Goal: Information Seeking & Learning: Learn about a topic

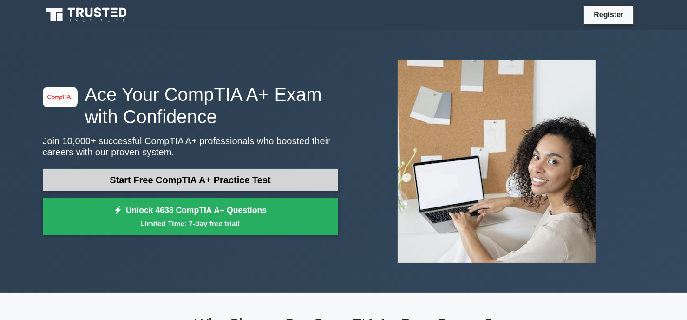
click at [253, 180] on link "Start Free CompTIA A+ Practice Test" at bounding box center [191, 180] width 296 height 22
click at [151, 184] on link "Start Free CompTIA A+ Practice Test" at bounding box center [191, 180] width 296 height 22
click at [233, 169] on link "Start Free CompTIA A+ Practice Test" at bounding box center [191, 180] width 296 height 22
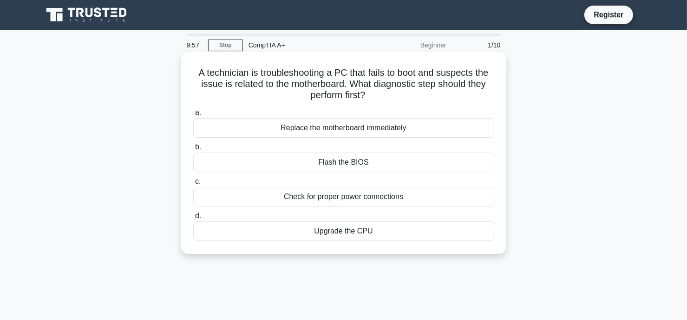
click at [269, 124] on div "Replace the motherboard immediately" at bounding box center [343, 128] width 301 height 20
click at [193, 116] on input "a. Replace the motherboard immediately" at bounding box center [193, 113] width 0 height 6
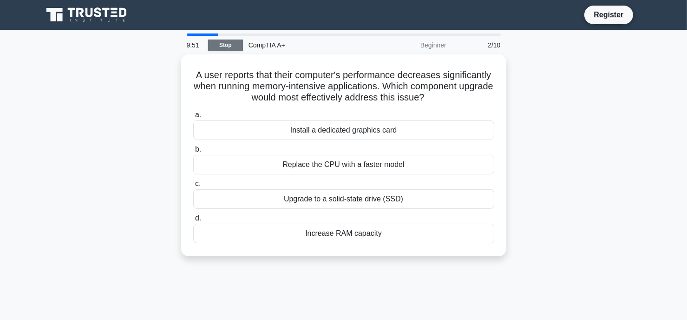
click at [220, 47] on link "Stop" at bounding box center [225, 46] width 35 height 12
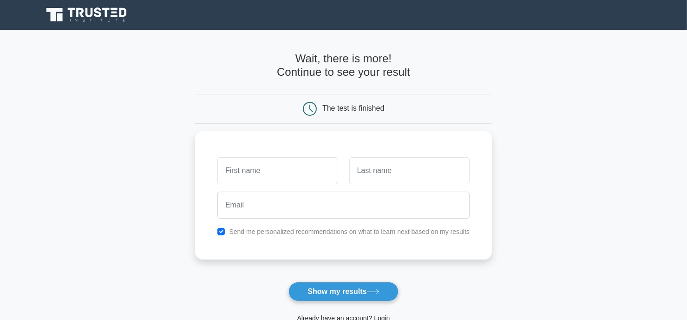
click at [82, 13] on icon at bounding box center [79, 12] width 7 height 9
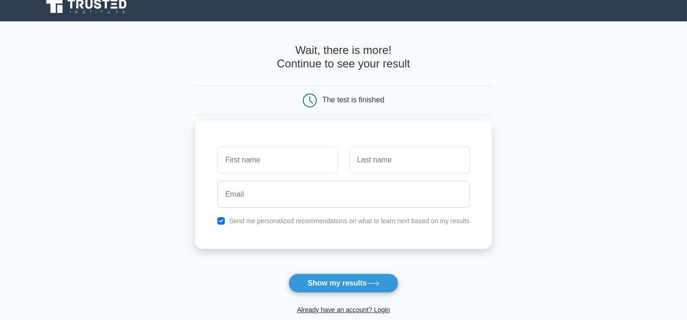
scroll to position [5, 0]
